Goal: Task Accomplishment & Management: Use online tool/utility

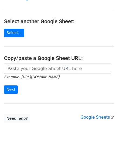
scroll to position [54, 0]
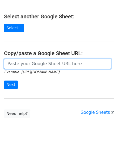
click at [26, 66] on input "url" at bounding box center [58, 64] width 108 height 10
paste input "https://docs.google.com/spreadsheets/d/1mcnLnasJn_k1i85O7lDRVL1LfSgvLRHuNSWMn_5…"
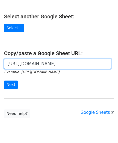
scroll to position [0, 117]
type input "https://docs.google.com/spreadsheets/d/1mcnLnasJn_k1i85O7lDRVL1LfSgvLRHuNSWMn_5…"
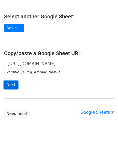
click at [15, 83] on input "Next" at bounding box center [11, 85] width 14 height 8
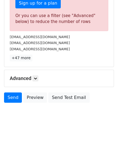
scroll to position [183, 0]
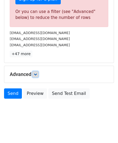
click at [38, 72] on link at bounding box center [36, 75] width 6 height 6
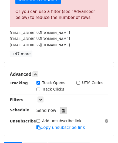
click at [62, 109] on icon at bounding box center [64, 111] width 4 height 4
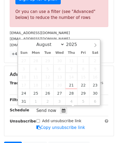
click at [72, 80] on span "14" at bounding box center [72, 77] width 12 height 8
type input "[DATE] 12:00"
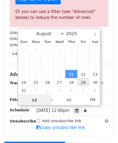
paste input "7"
type input "7"
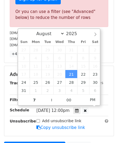
type input "[DATE] 19:00"
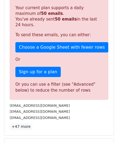
scroll to position [249, 0]
